Goal: Find specific page/section: Find specific page/section

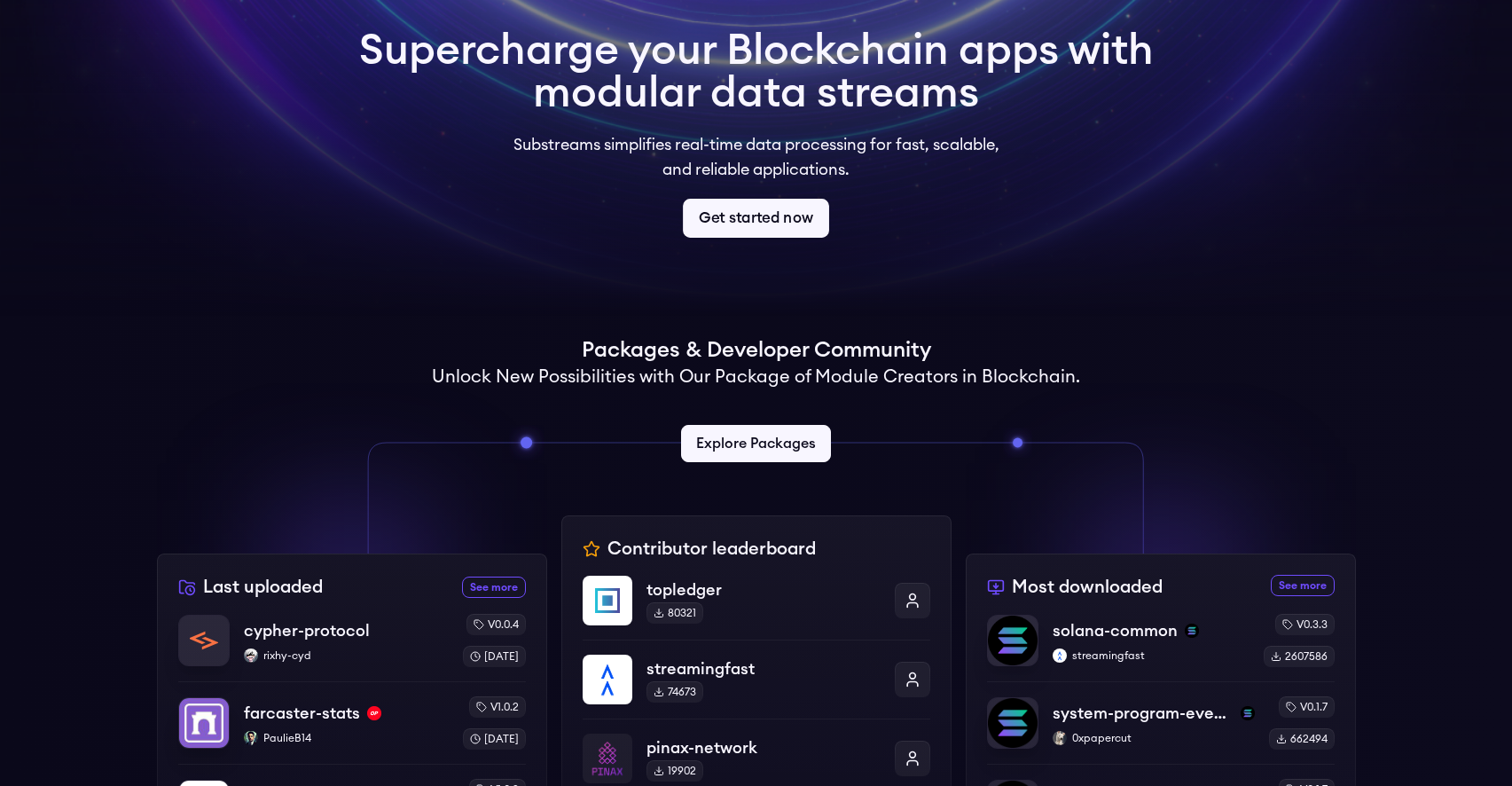
scroll to position [571, 0]
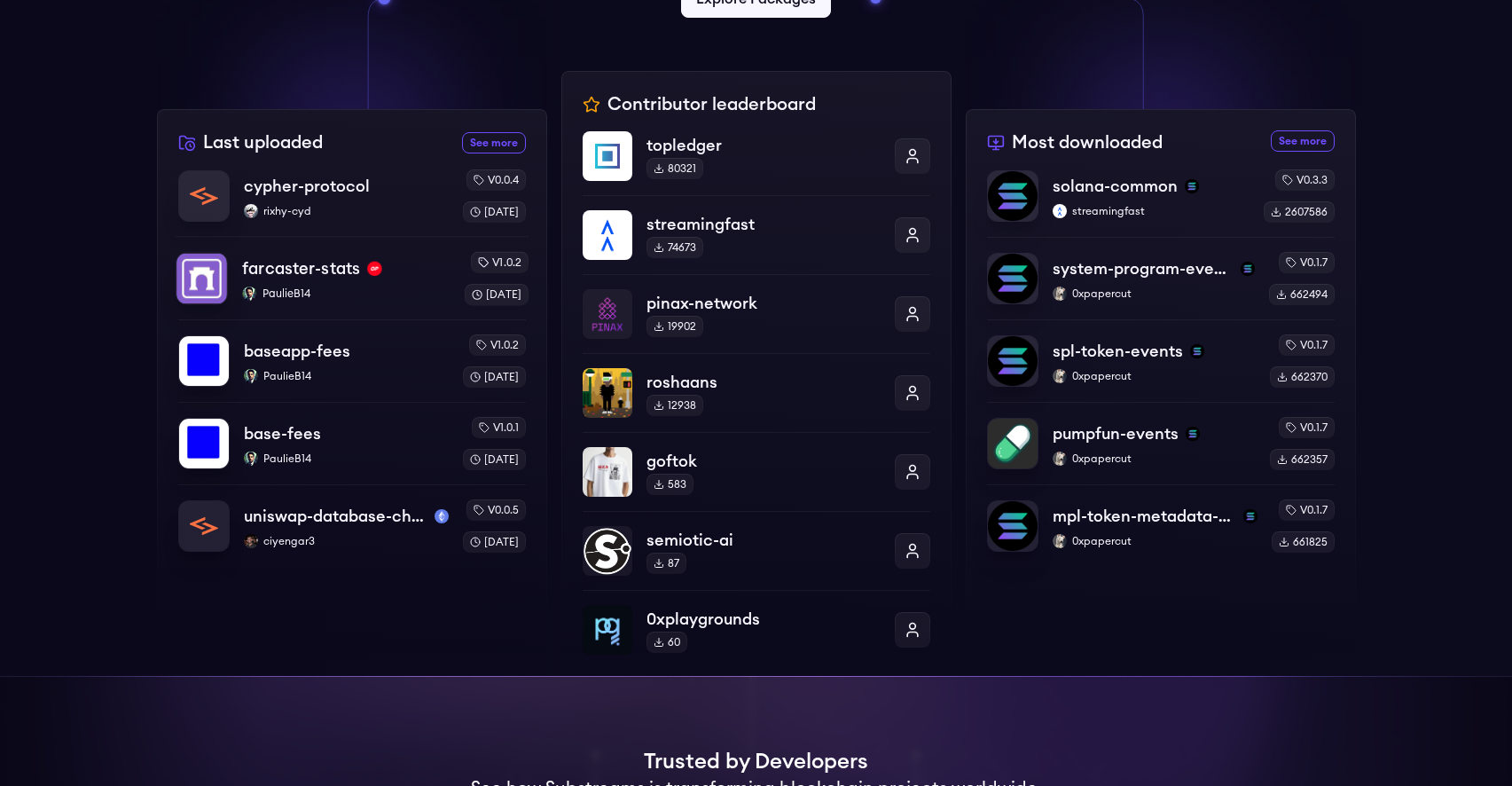
click at [303, 298] on p "PaulieB14" at bounding box center [345, 294] width 208 height 14
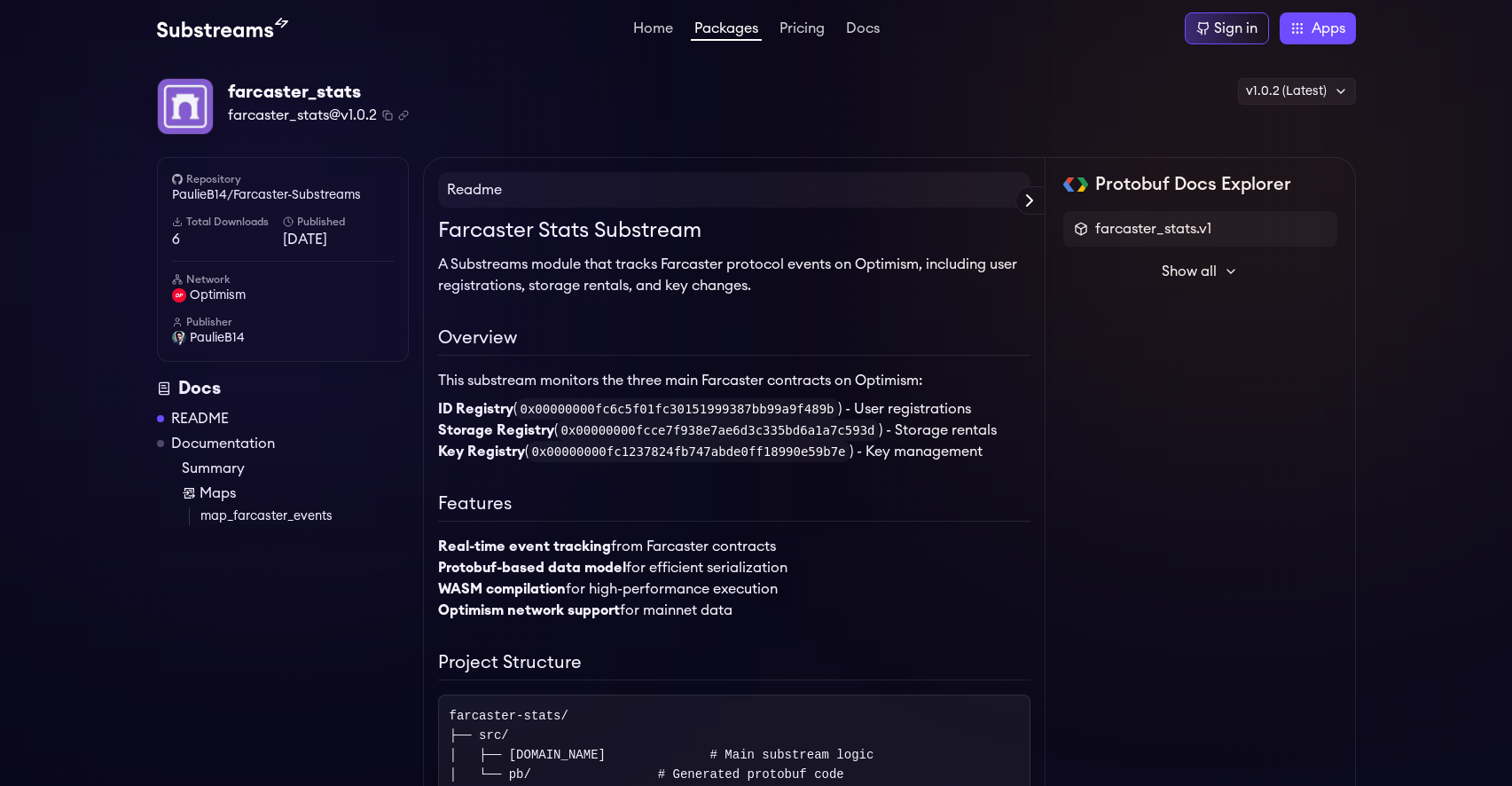
click at [177, 241] on span "6" at bounding box center [228, 239] width 111 height 21
click at [189, 221] on h6 "Total Downloads" at bounding box center [228, 221] width 111 height 14
click at [182, 221] on icon at bounding box center [177, 221] width 11 height 11
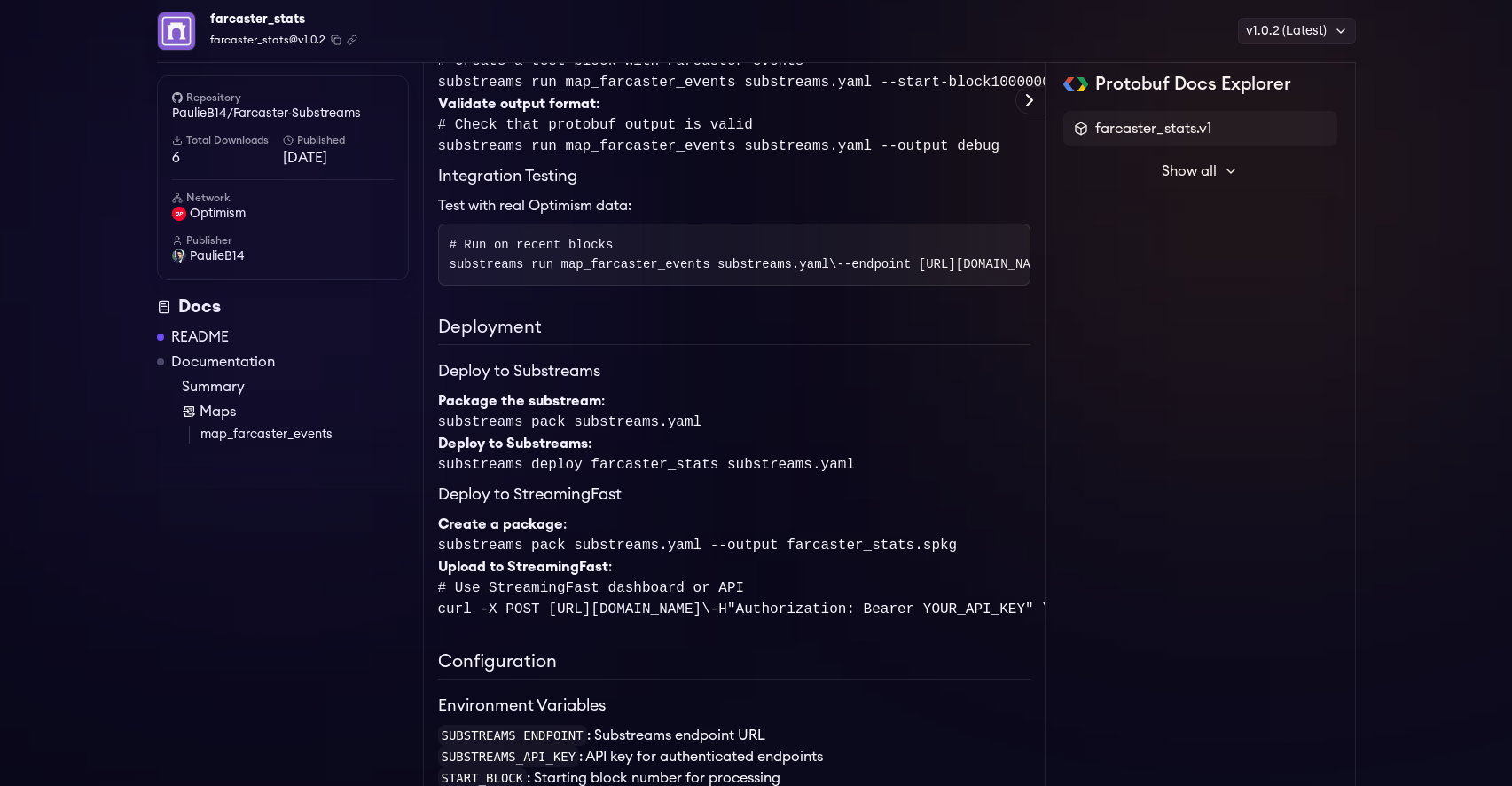
scroll to position [2325, 0]
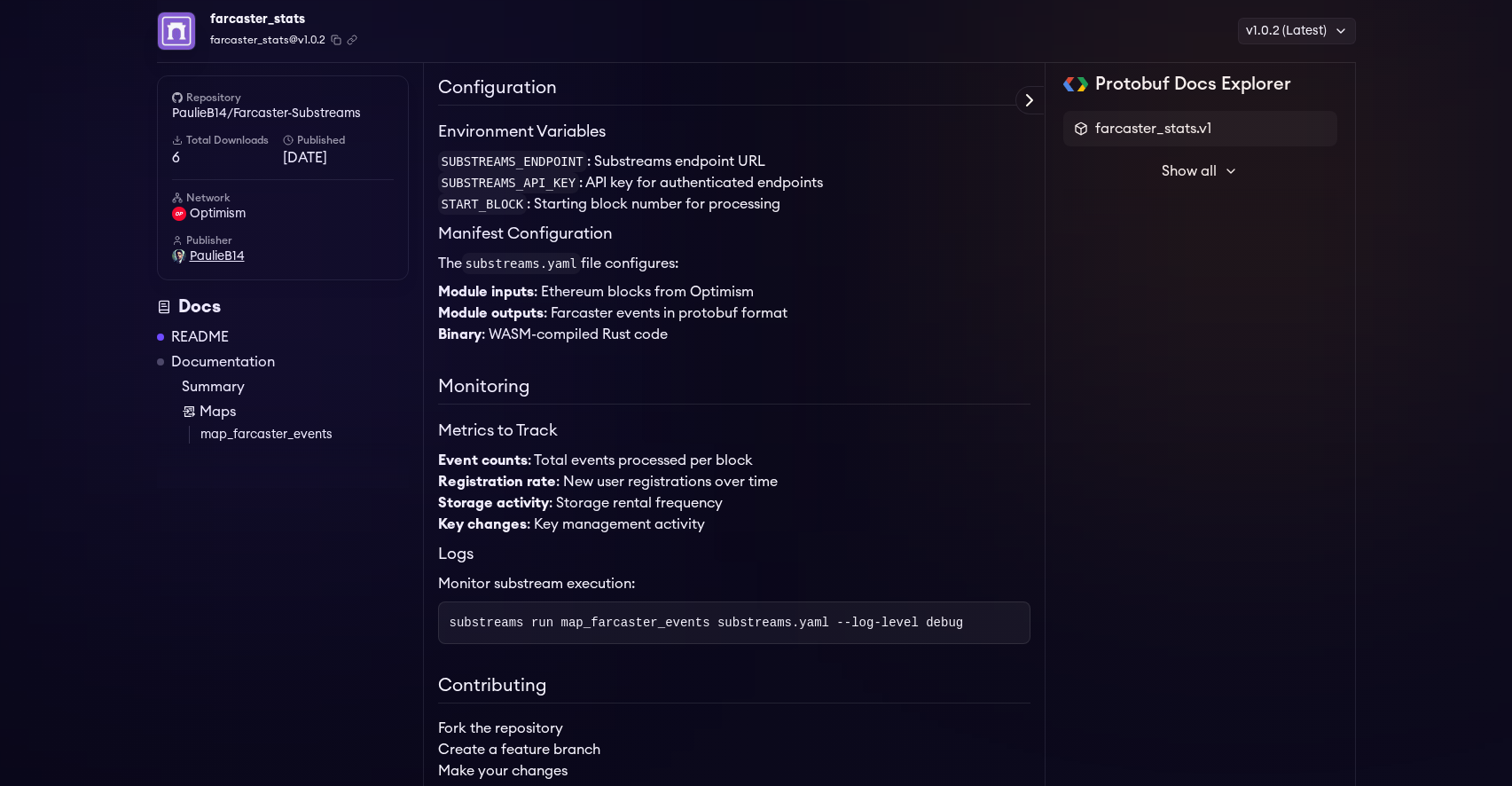
click at [212, 260] on span "PaulieB14" at bounding box center [216, 256] width 55 height 18
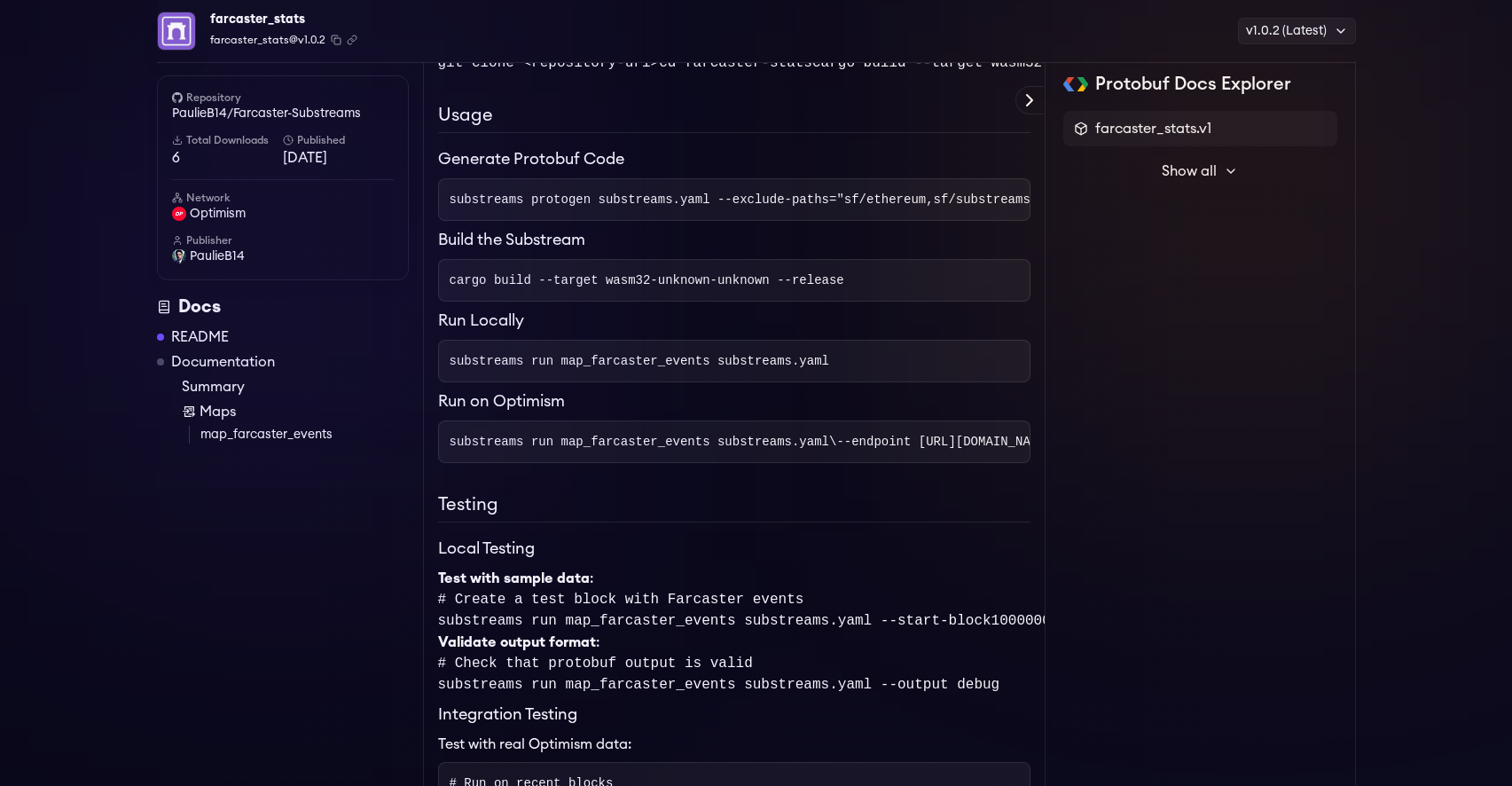
scroll to position [867, 0]
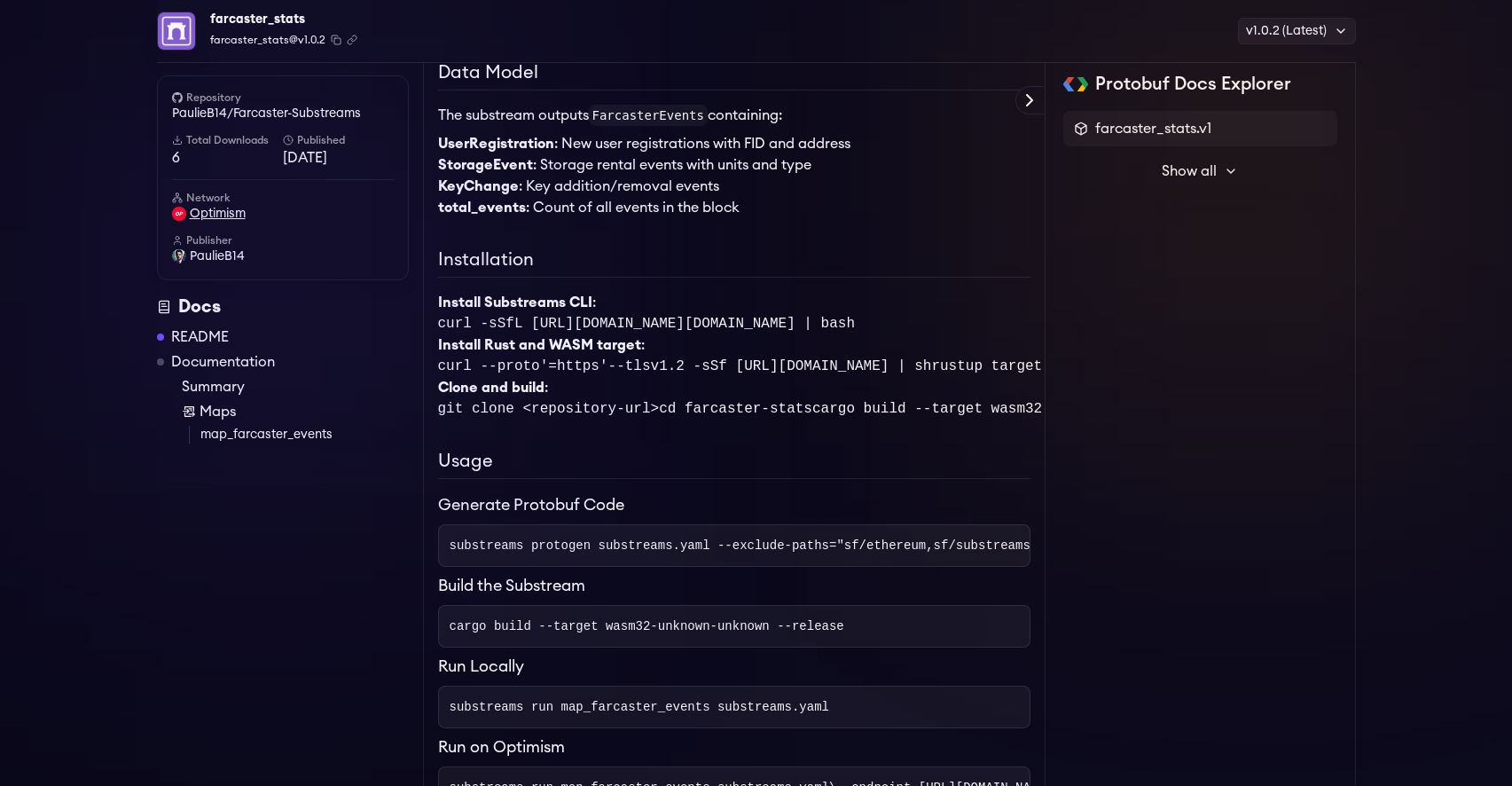
click at [210, 214] on span "optimism" at bounding box center [217, 213] width 55 height 18
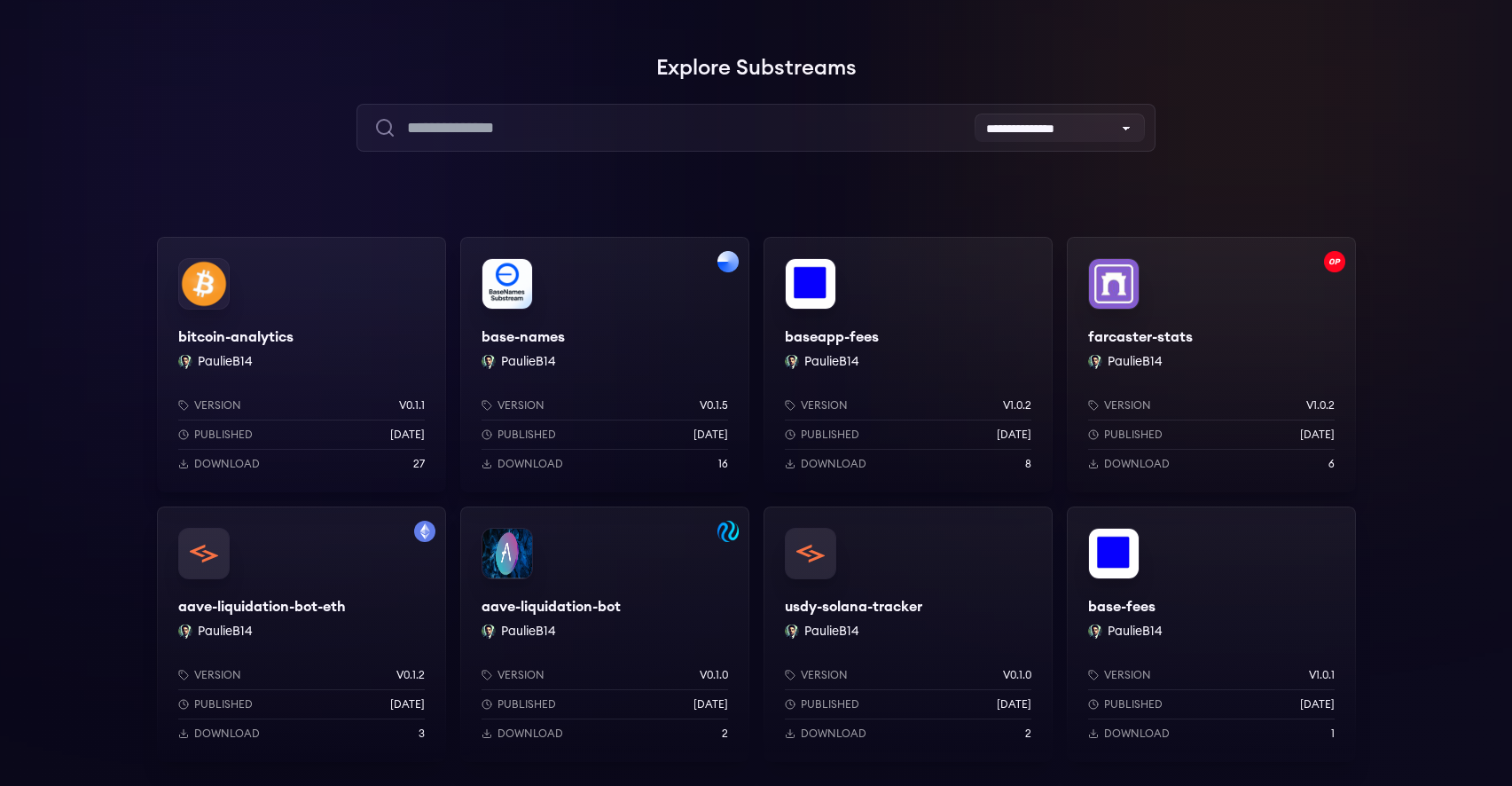
scroll to position [25, 0]
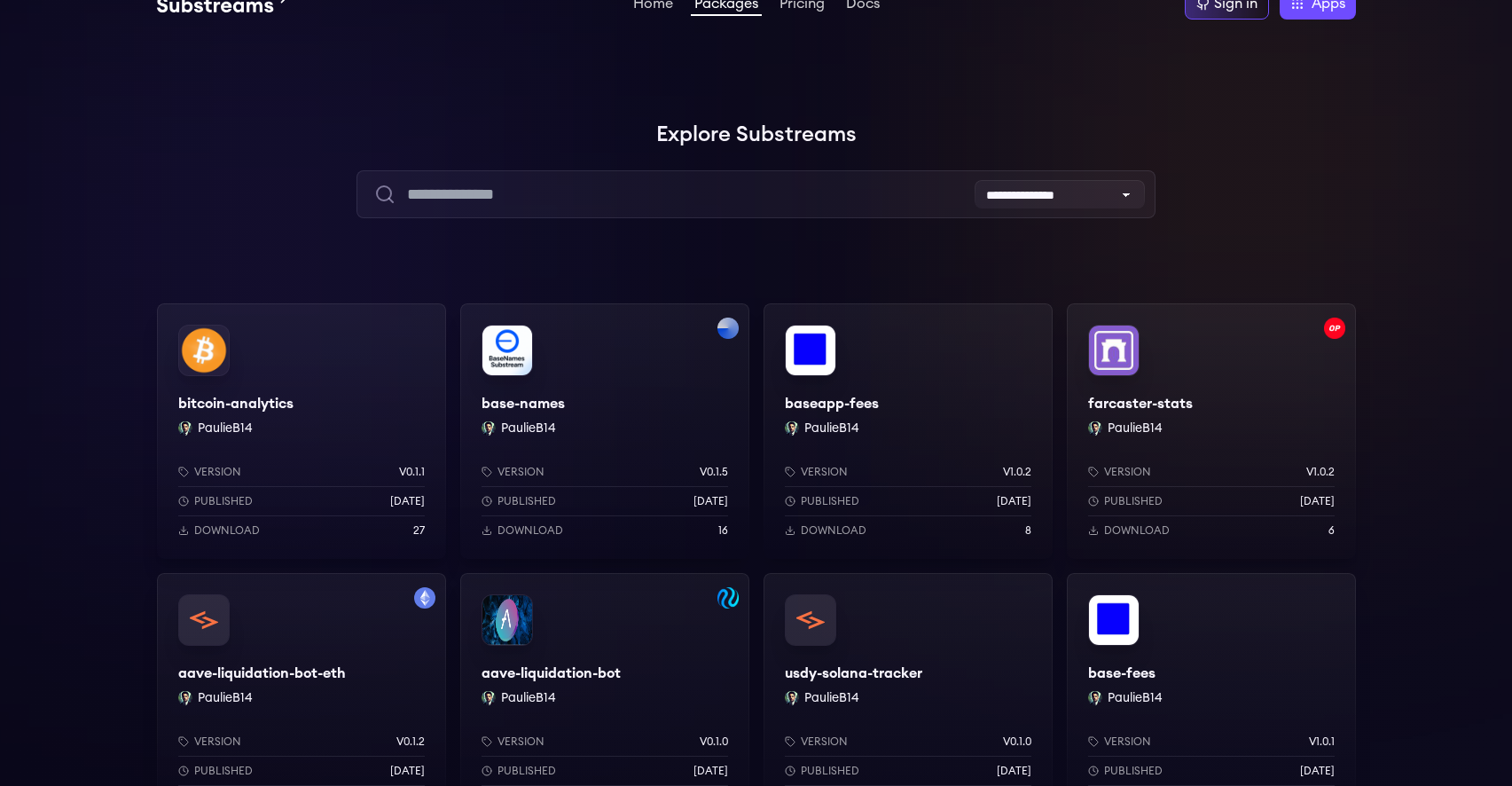
click at [720, 326] on img "button" at bounding box center [728, 328] width 21 height 21
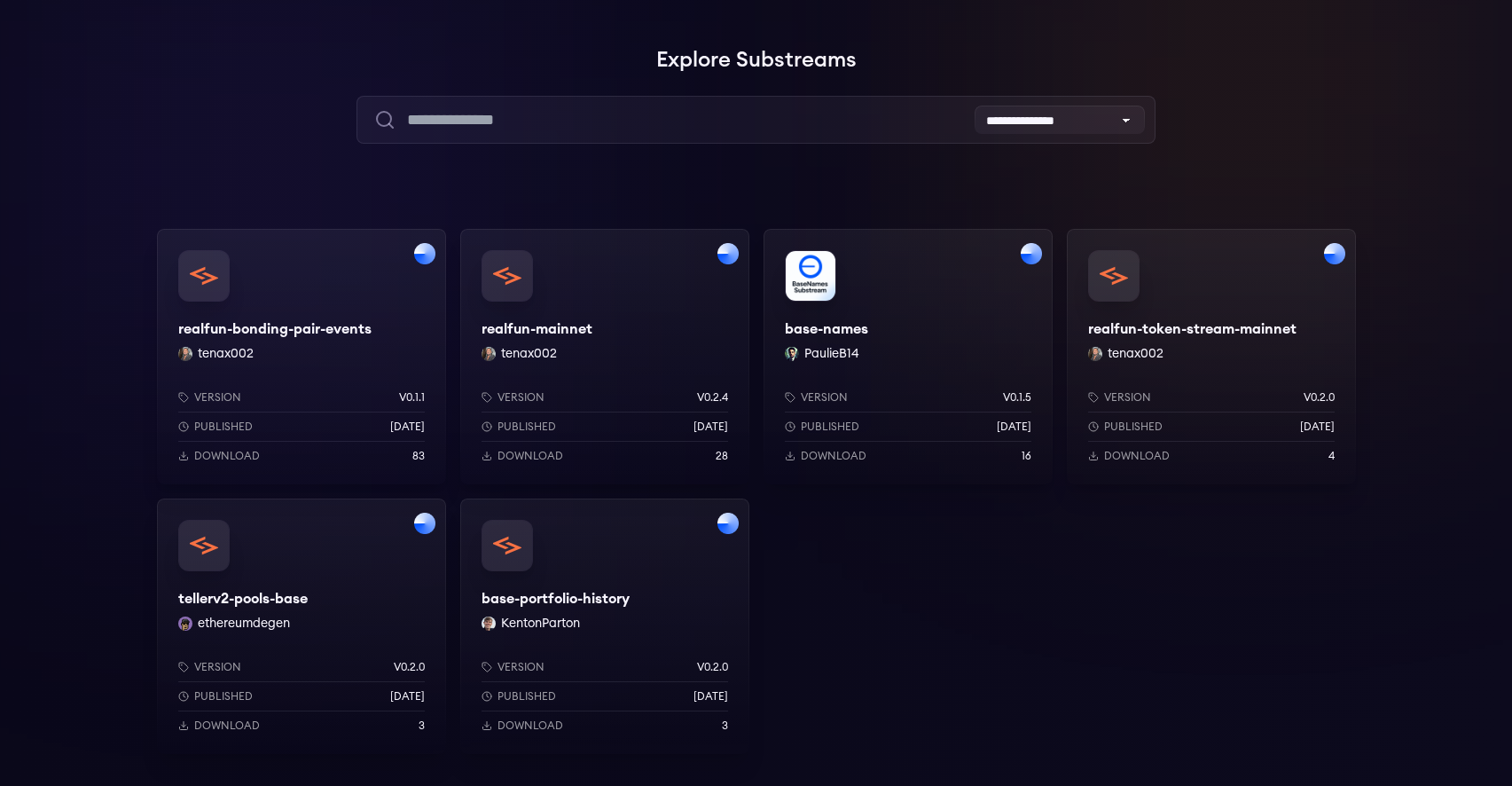
scroll to position [149, 0]
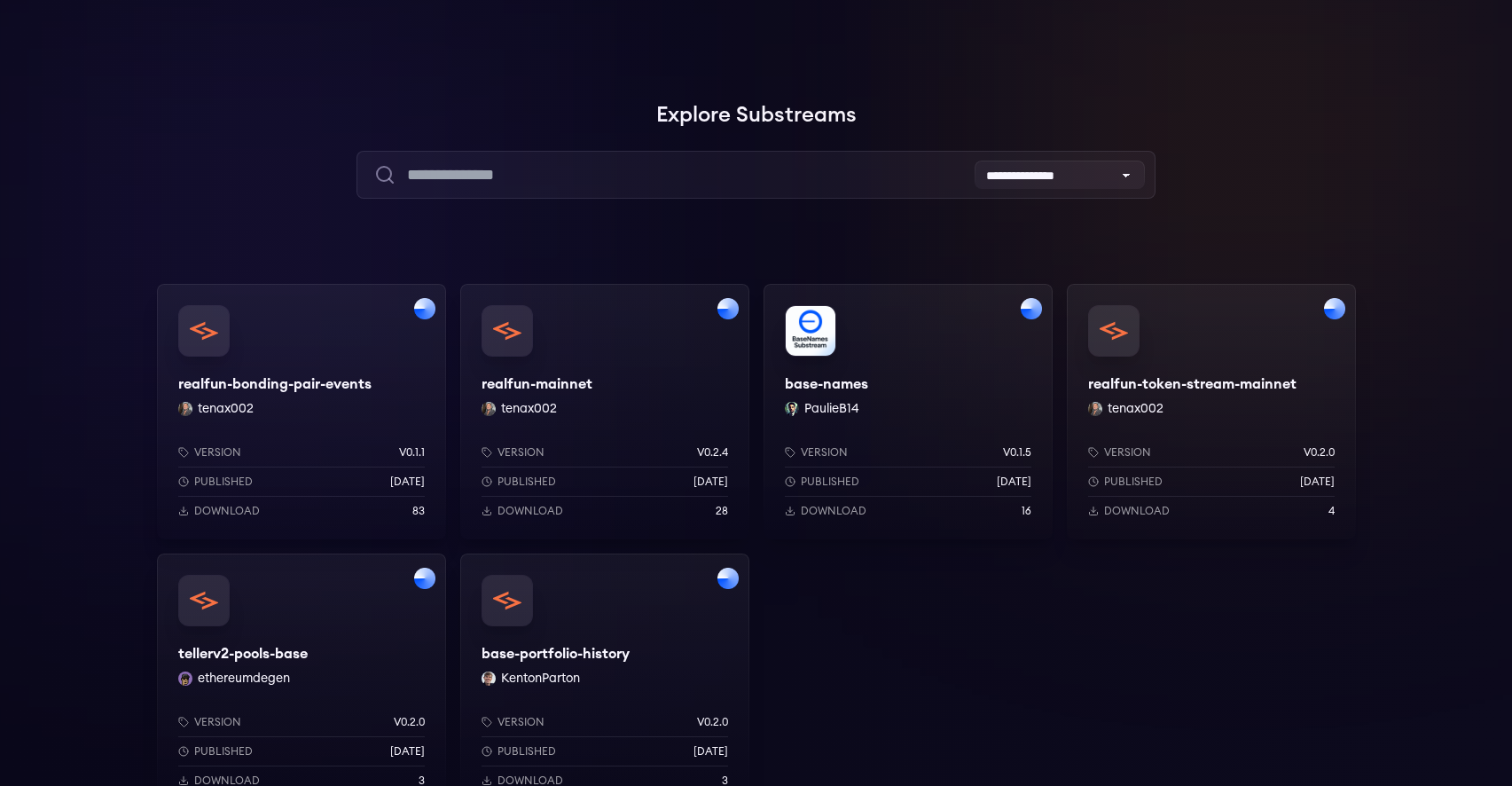
scroll to position [25, 0]
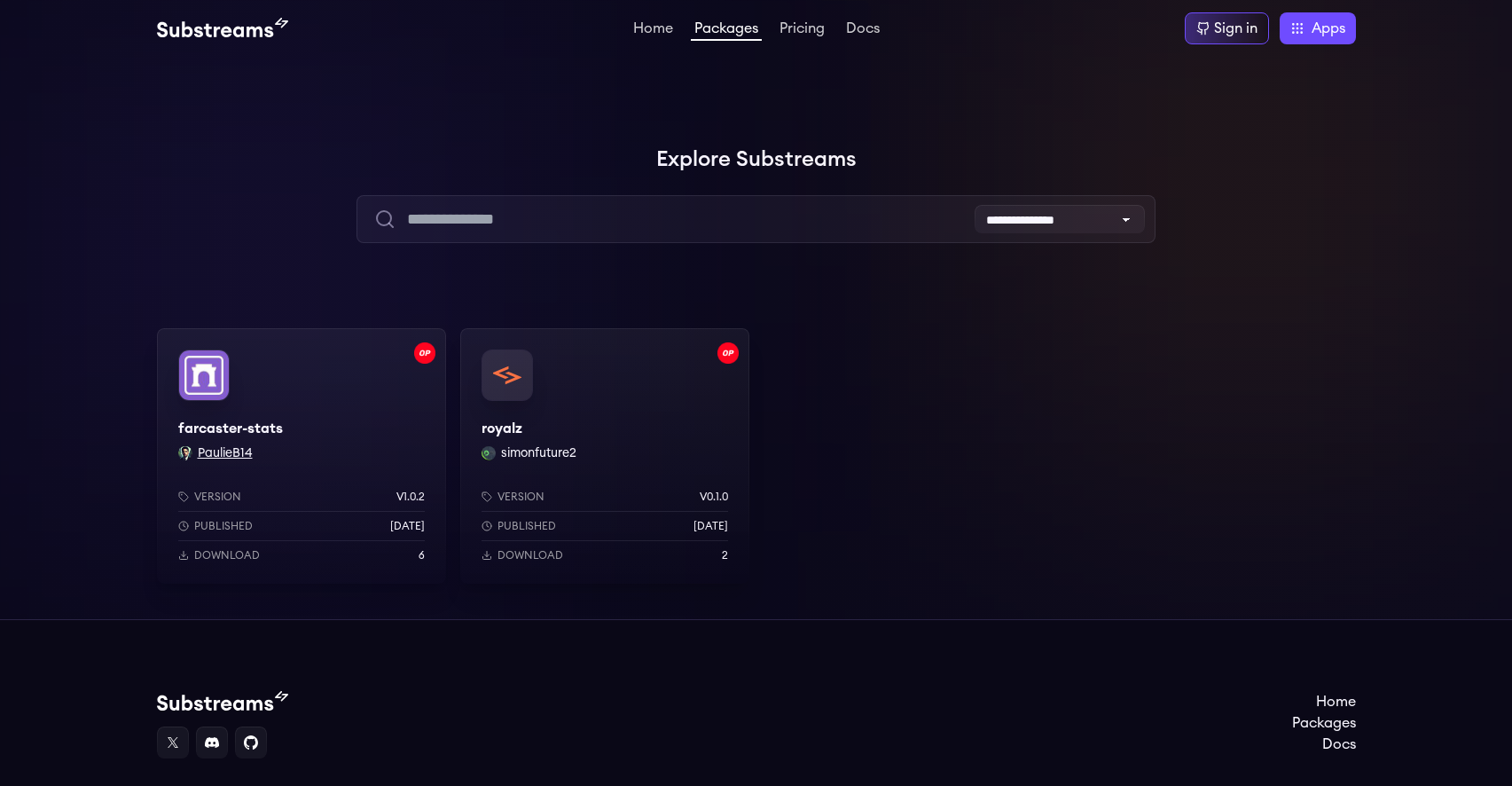
click at [224, 450] on button "PaulieB14" at bounding box center [225, 453] width 55 height 18
